Goal: Task Accomplishment & Management: Use online tool/utility

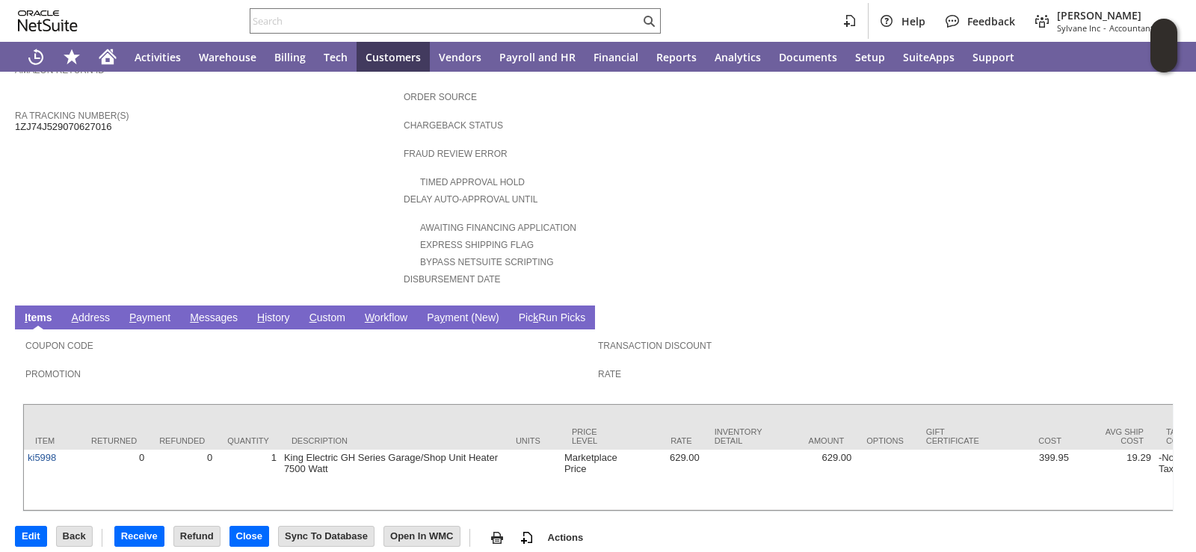
scroll to position [516, 0]
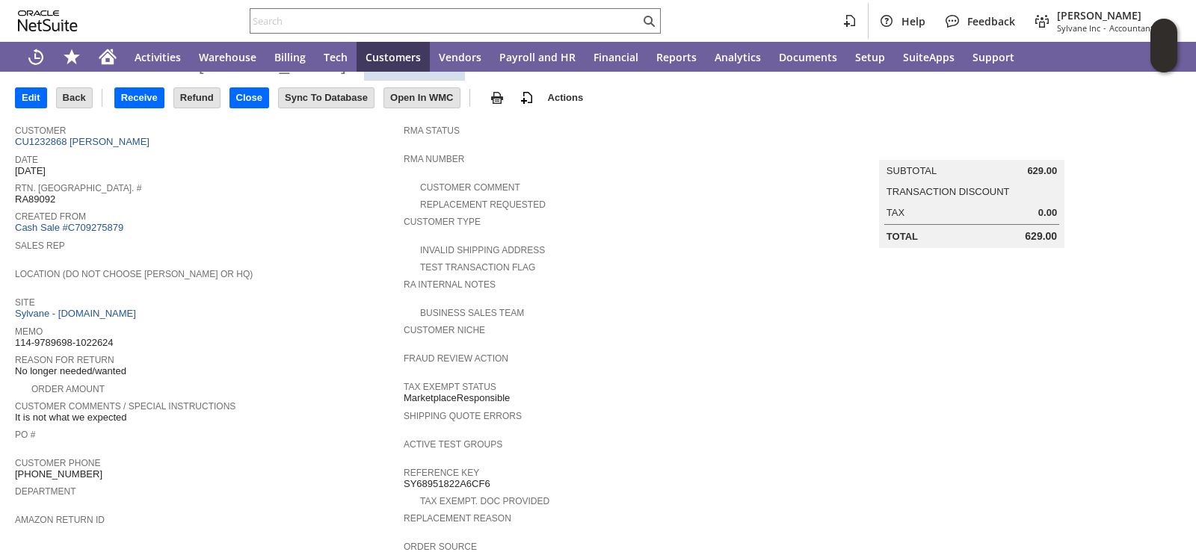
scroll to position [0, 0]
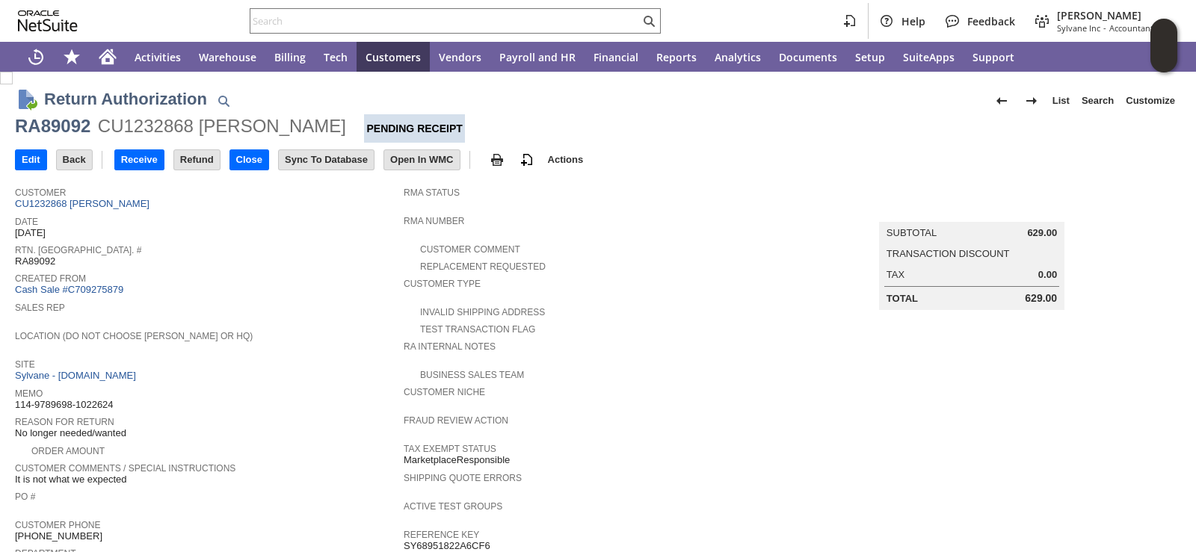
click at [148, 170] on td "Receive" at bounding box center [143, 160] width 59 height 28
click at [151, 168] on input "Receive" at bounding box center [139, 159] width 49 height 19
click at [157, 161] on input "Receive" at bounding box center [139, 159] width 49 height 19
click at [148, 177] on div "Edit Back New Receive Refund Close" at bounding box center [598, 161] width 1166 height 37
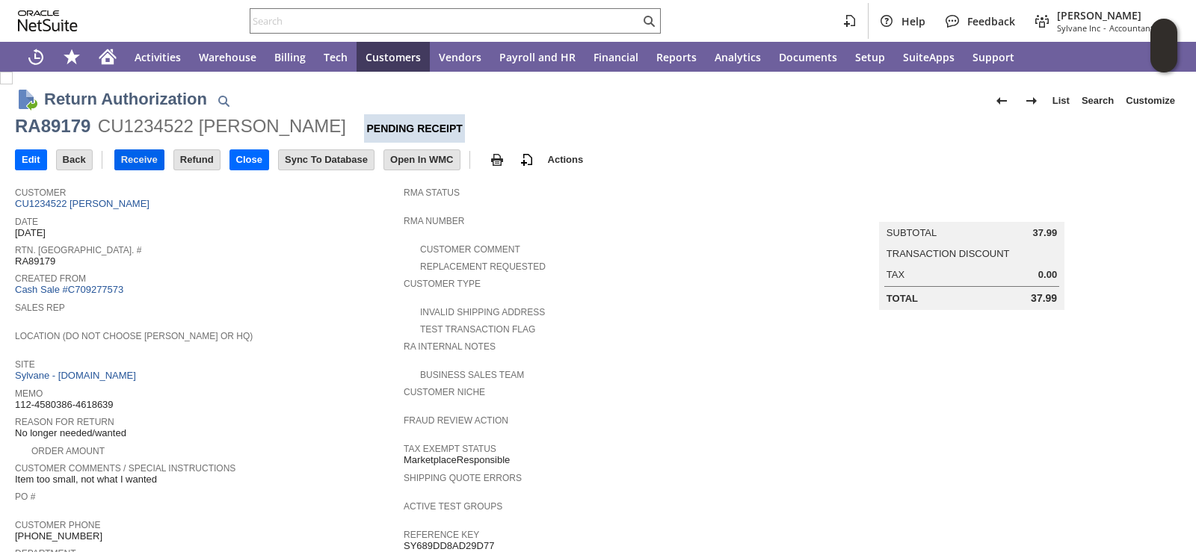
click at [147, 160] on input "Receive" at bounding box center [139, 159] width 49 height 19
click at [131, 156] on input "Receive" at bounding box center [139, 159] width 49 height 19
click at [318, 26] on input "text" at bounding box center [444, 21] width 389 height 18
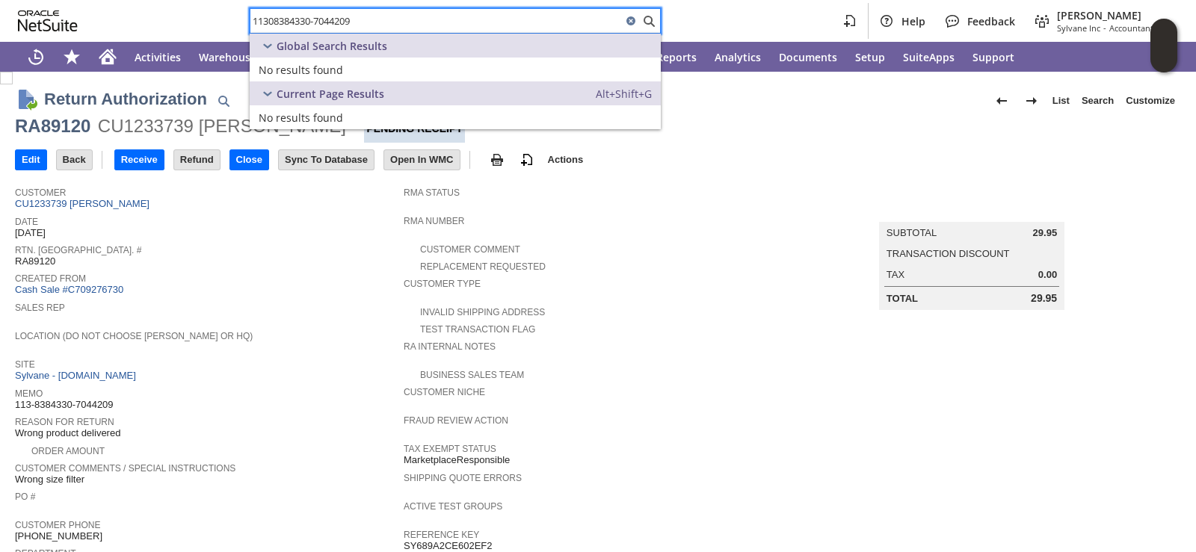
click at [268, 17] on input "11308384330-7044209" at bounding box center [435, 21] width 371 height 18
drag, startPoint x: 276, startPoint y: 25, endPoint x: 319, endPoint y: 19, distance: 43.8
click at [319, 19] on input "113-08384330-7044209" at bounding box center [435, 21] width 371 height 18
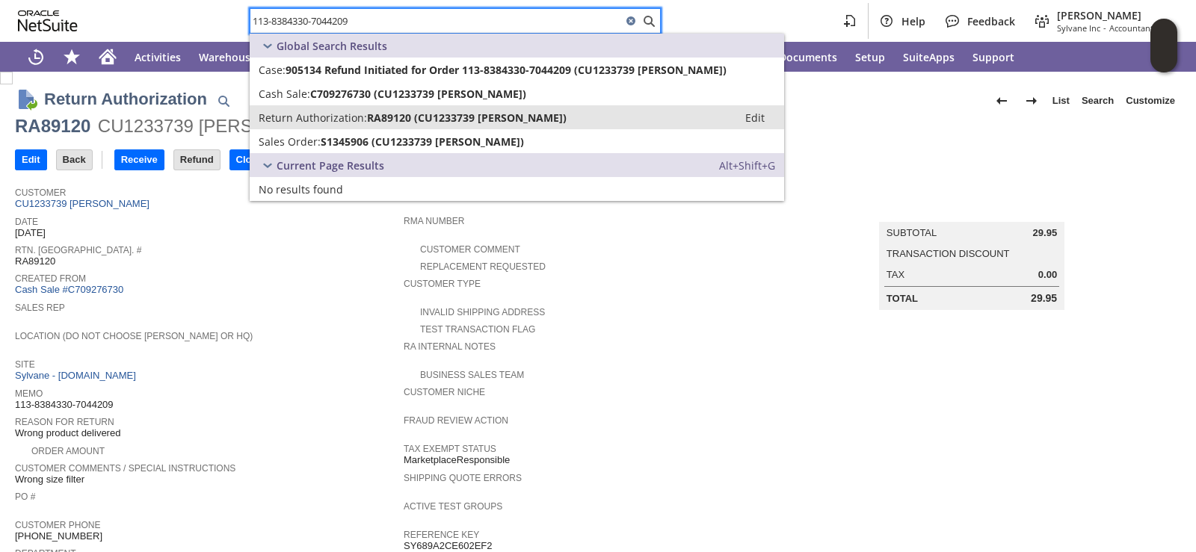
type input "113-8384330-7044209"
click at [373, 111] on span "RA89120 (CU1233739 jeffrey s mitzner)" at bounding box center [467, 118] width 200 height 14
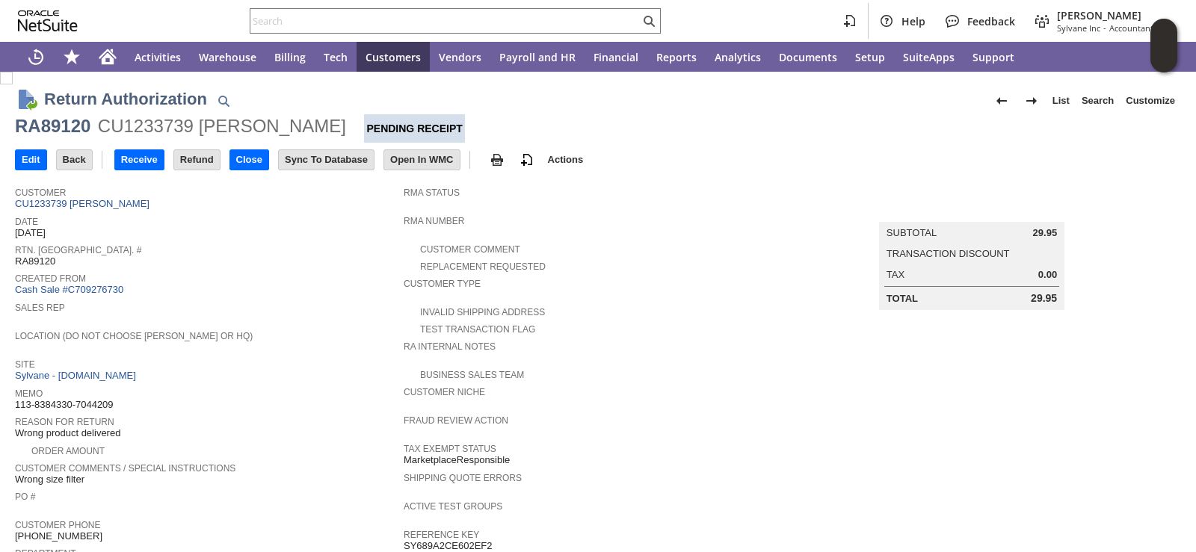
click at [694, 247] on div "Customer Comment" at bounding box center [598, 248] width 389 height 16
click at [152, 152] on input "Receive" at bounding box center [139, 159] width 49 height 19
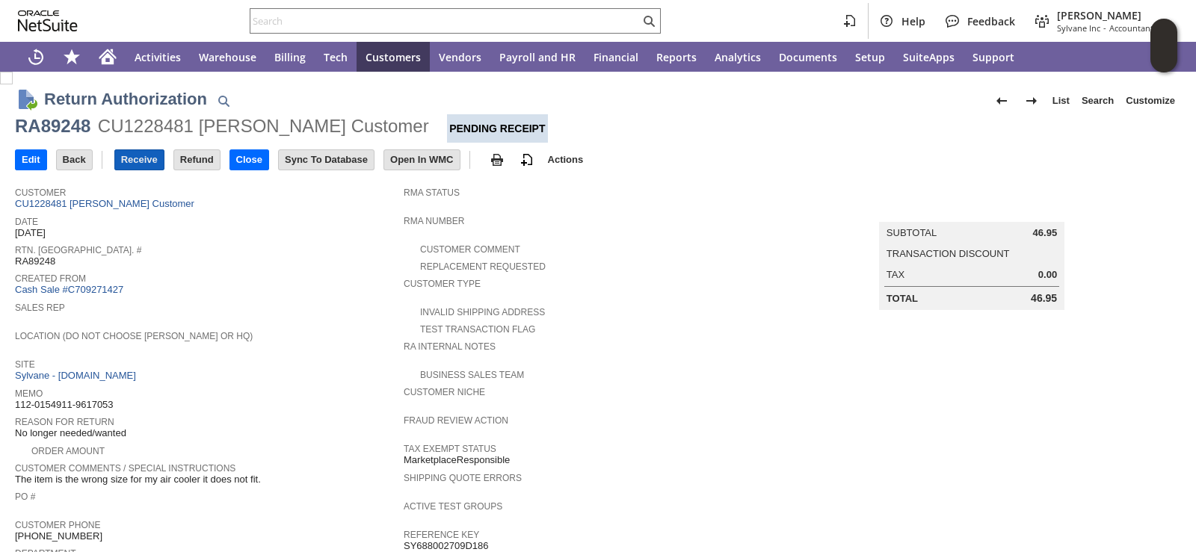
click at [147, 166] on input "Receive" at bounding box center [139, 159] width 49 height 19
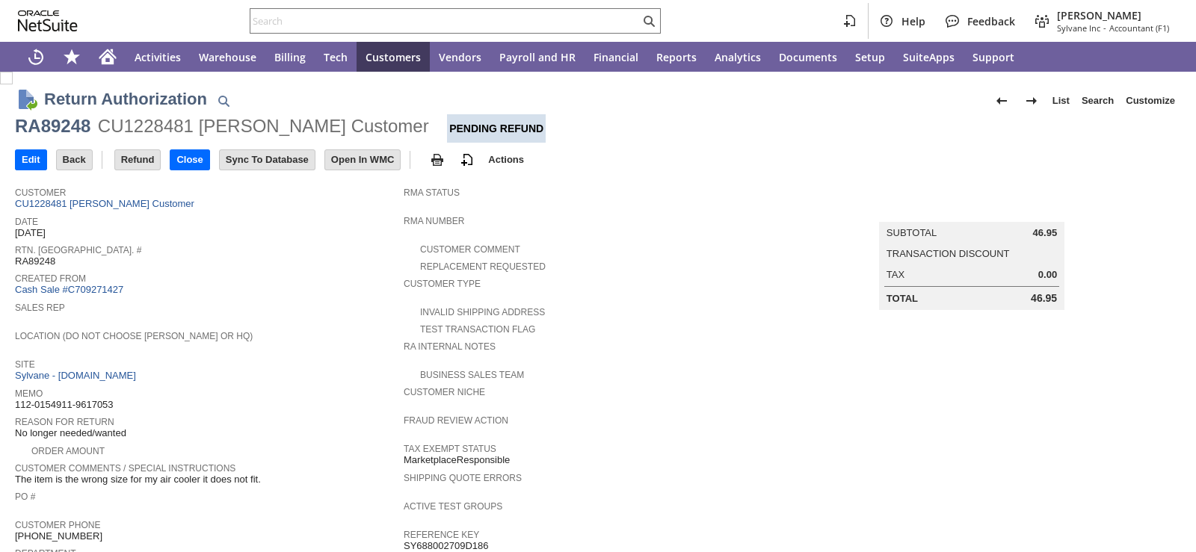
scroll to position [527, 0]
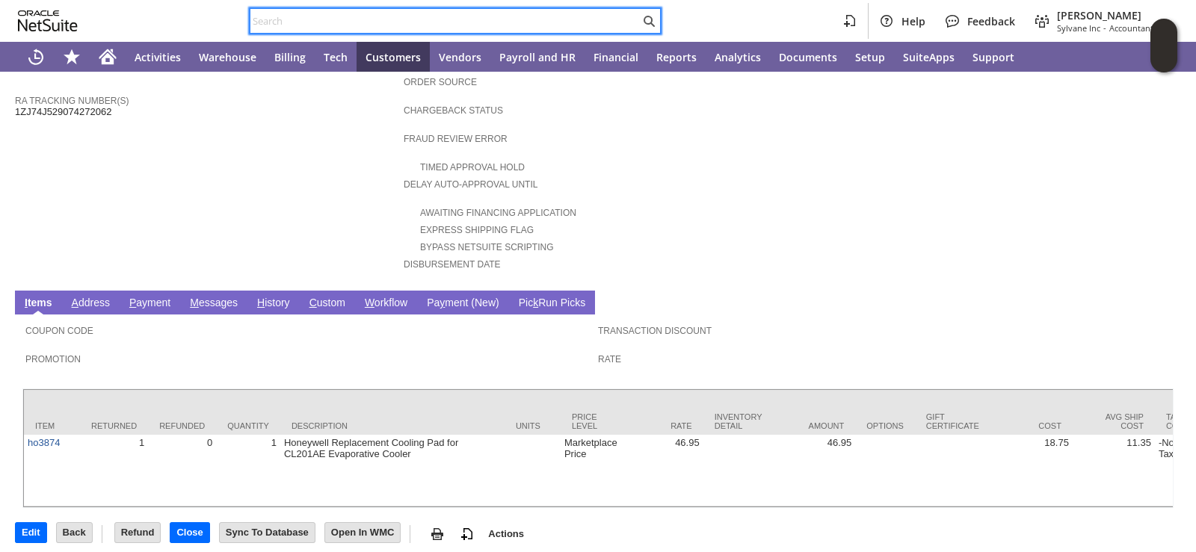
click at [452, 28] on input "text" at bounding box center [444, 21] width 389 height 18
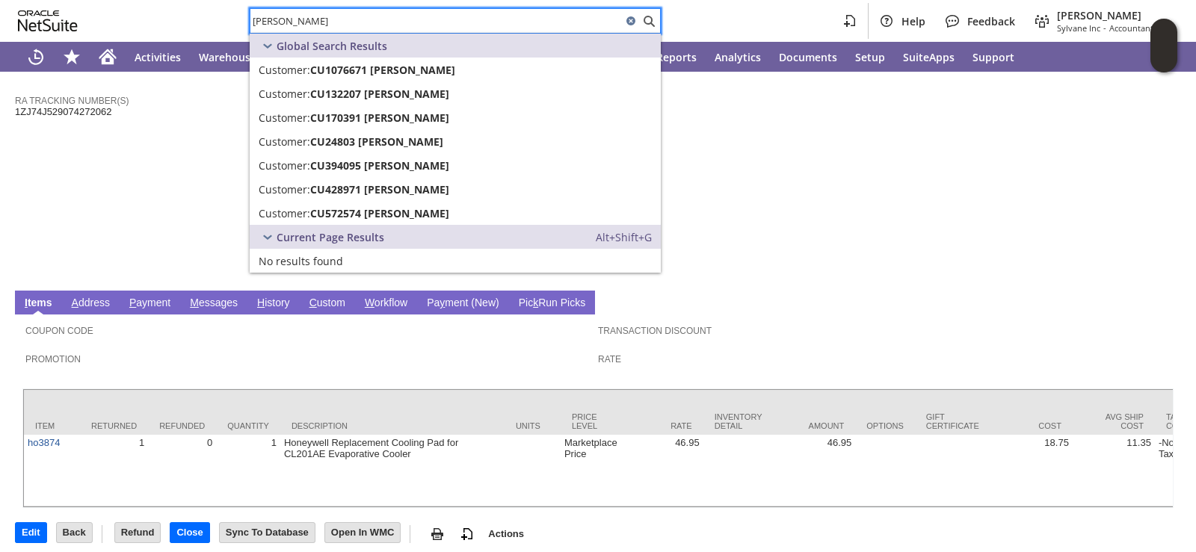
drag, startPoint x: 386, startPoint y: 16, endPoint x: 179, endPoint y: 10, distance: 207.1
click at [179, 10] on div "stephen sur Help Feedback Amie Crawford Sylvane Inc - Accountant (F1)" at bounding box center [598, 21] width 1196 height 42
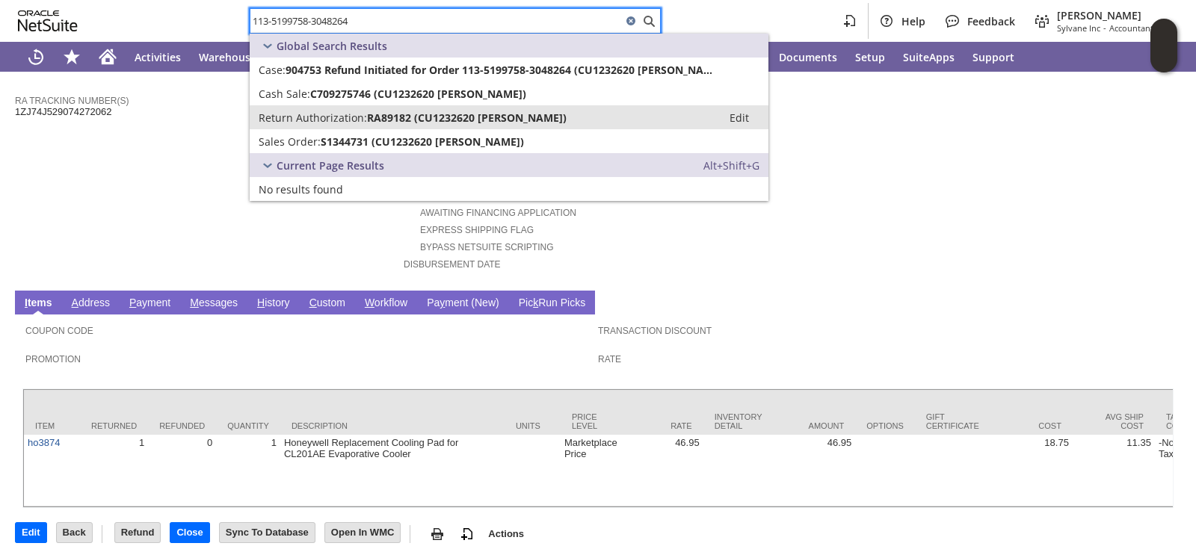
type input "113-5199758-3048264"
click at [315, 117] on span "Return Authorization:" at bounding box center [313, 118] width 108 height 14
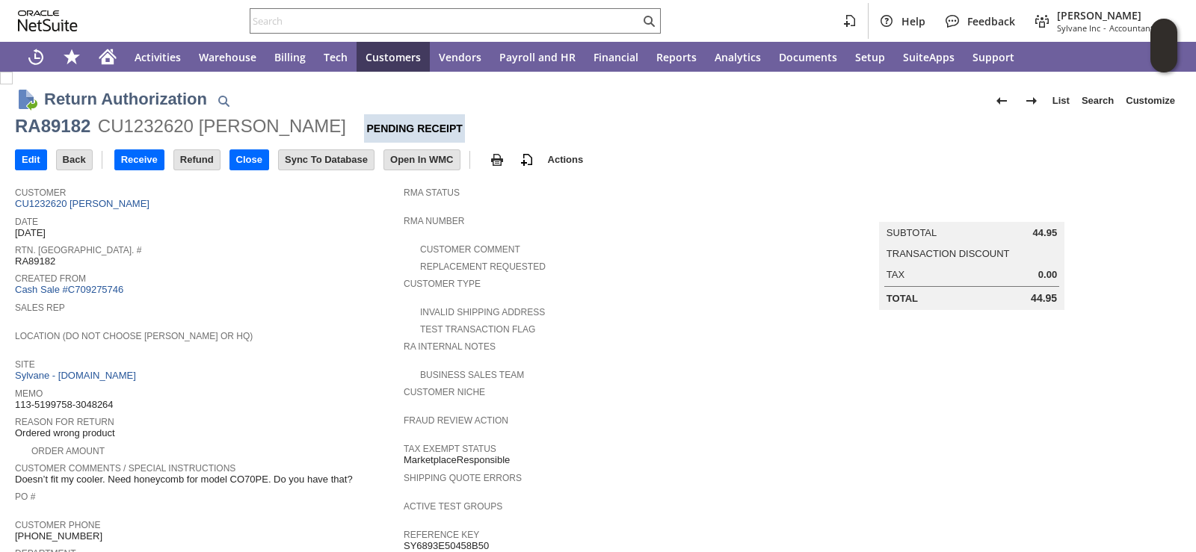
click at [229, 248] on span "Rtn. [GEOGRAPHIC_DATA]. #" at bounding box center [205, 248] width 381 height 15
click at [156, 157] on input "Receive" at bounding box center [139, 159] width 49 height 19
